Goal: Transaction & Acquisition: Purchase product/service

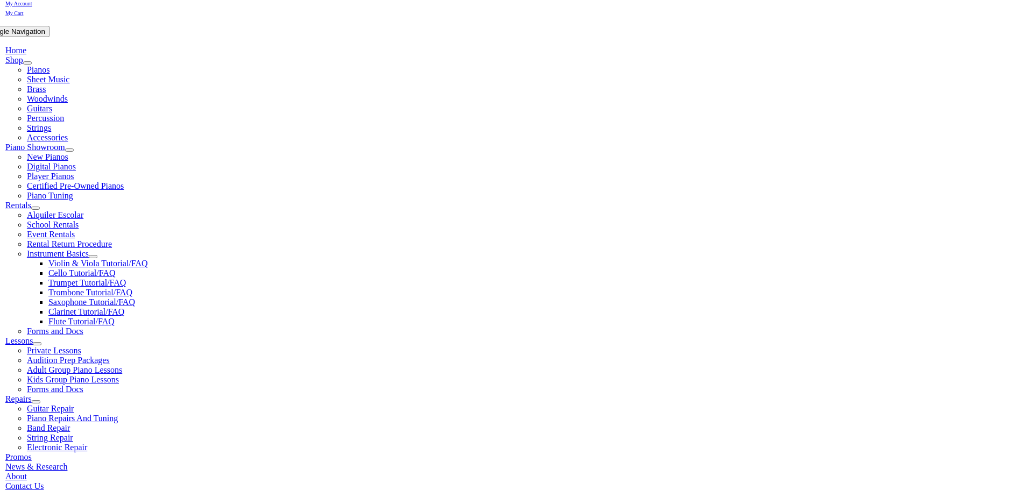
scroll to position [215, 0]
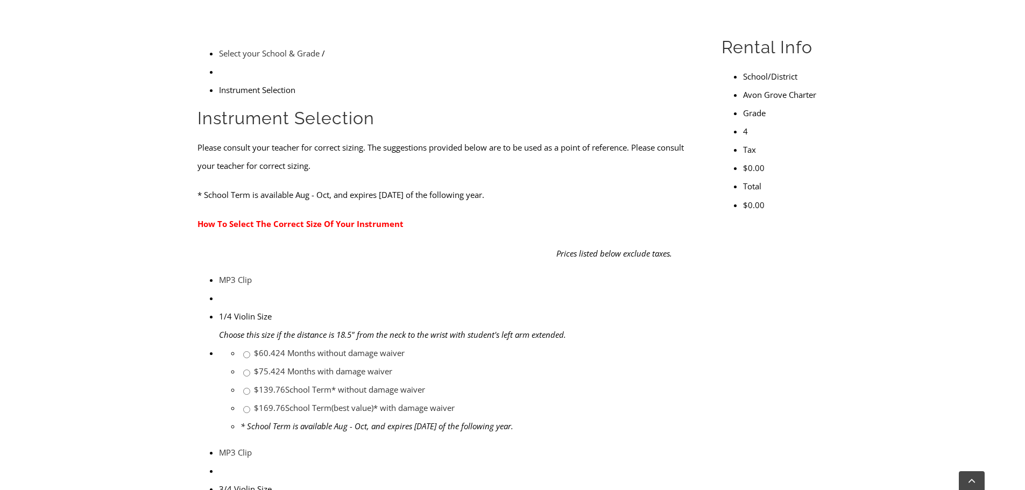
scroll to position [323, 0]
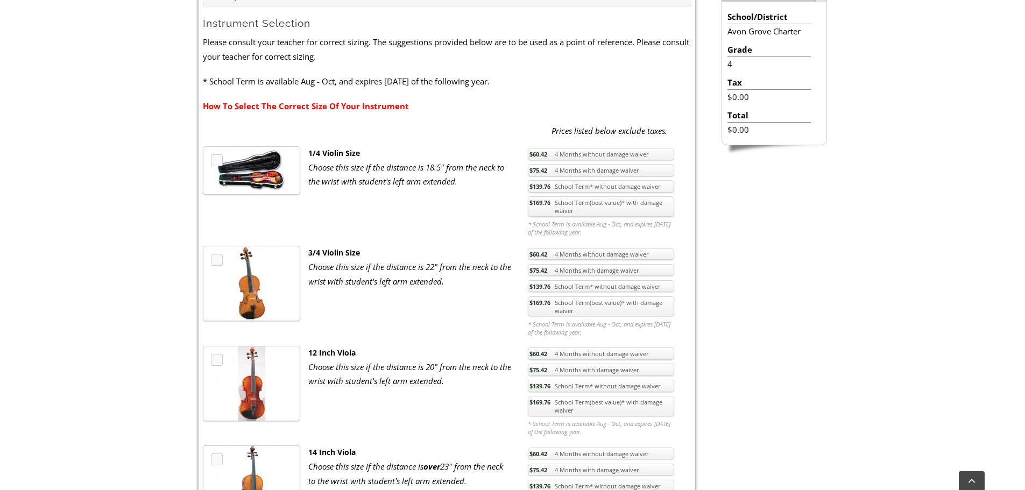
click at [575, 299] on link "$169.76 School Term(best value)* with damage waiver" at bounding box center [601, 306] width 146 height 20
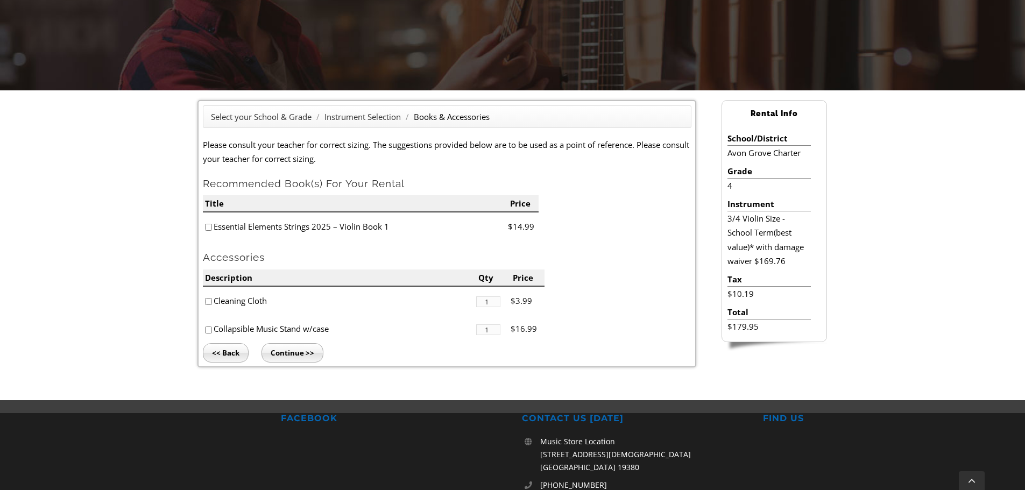
scroll to position [168, 0]
